Goal: Task Accomplishment & Management: Complete application form

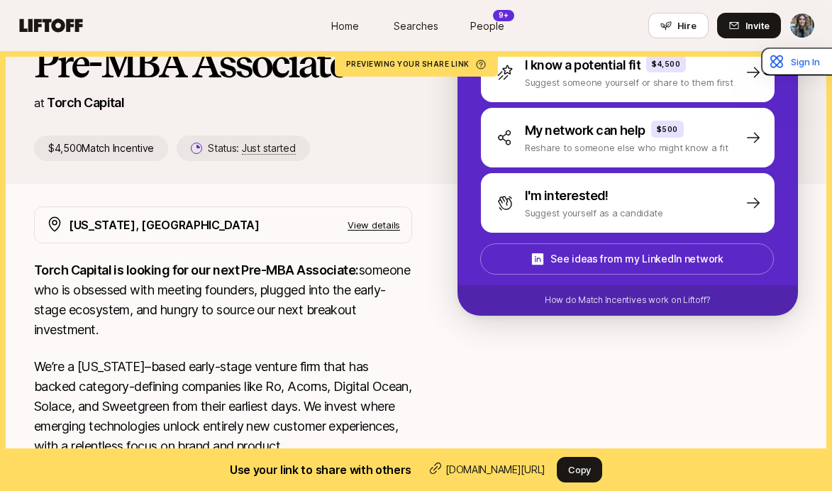
scroll to position [213, 0]
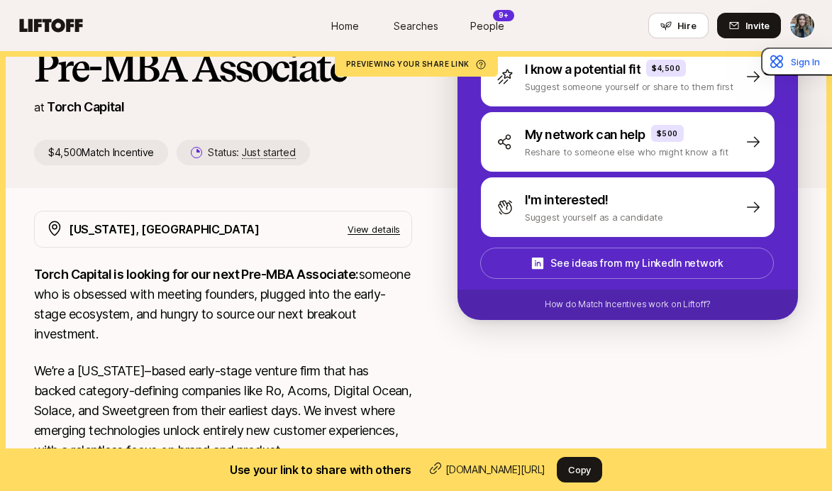
click at [377, 229] on p "View details" at bounding box center [374, 229] width 52 height 14
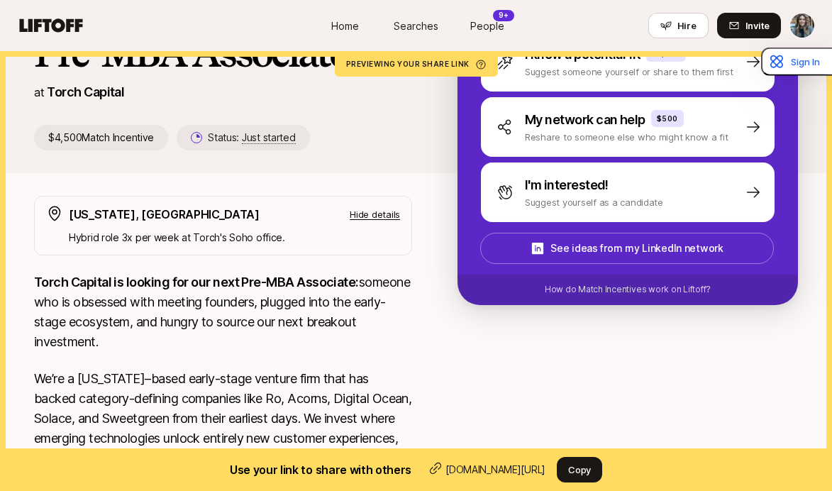
scroll to position [223, 0]
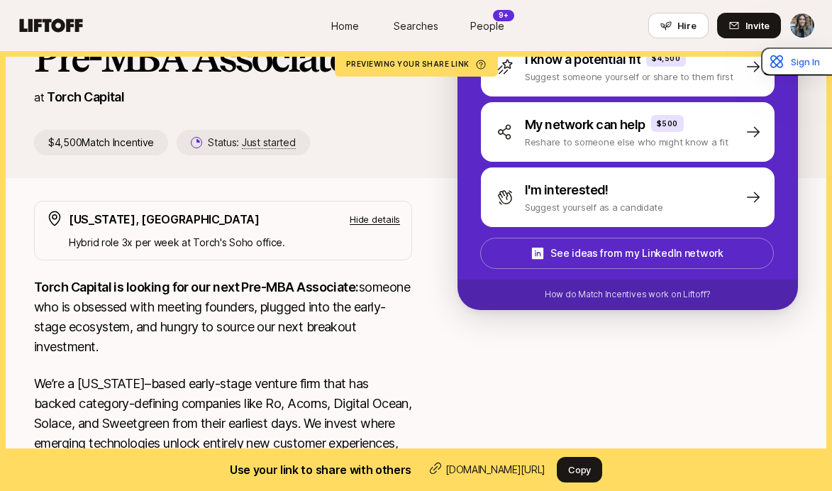
click at [248, 238] on p "Hybrid role 3x per week at Torch's Soho office." at bounding box center [234, 242] width 331 height 17
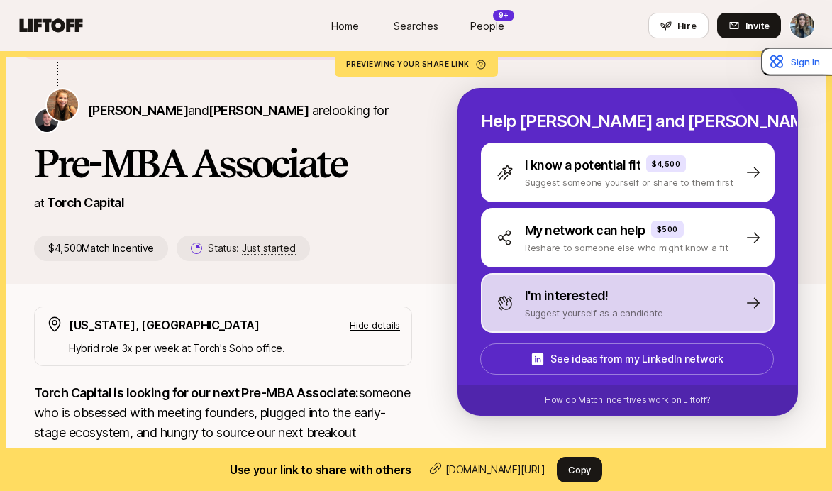
click at [562, 302] on p "I'm interested!" at bounding box center [567, 296] width 84 height 20
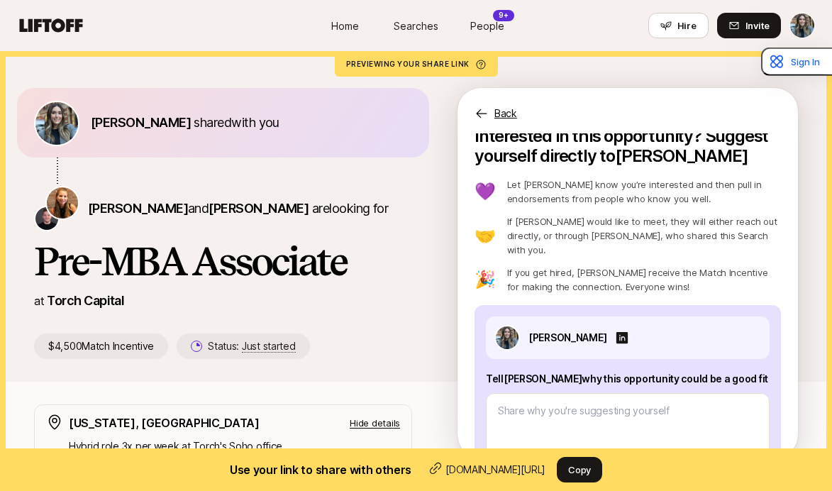
scroll to position [0, 0]
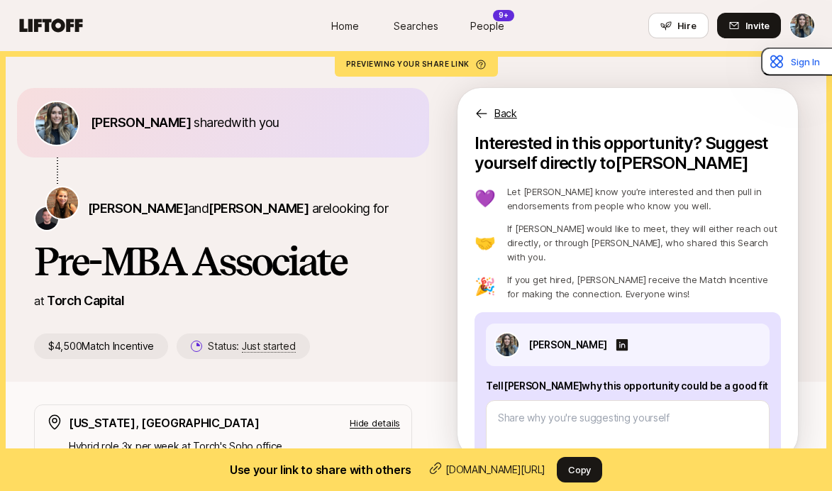
click at [493, 113] on div "Back" at bounding box center [627, 105] width 340 height 34
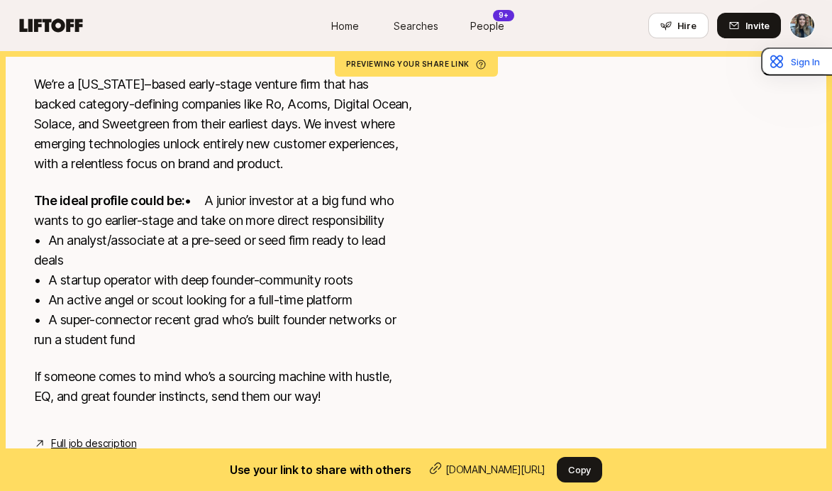
scroll to position [549, 0]
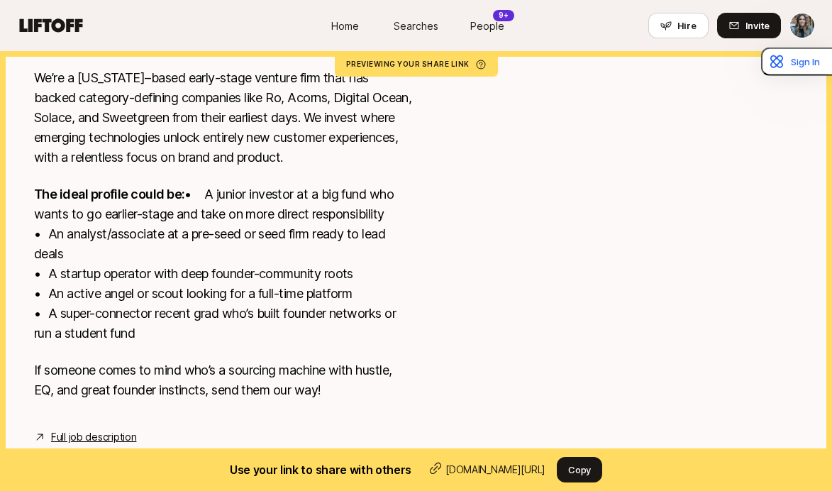
click at [116, 440] on link "Full job description" at bounding box center [93, 436] width 85 height 17
